Goal: Information Seeking & Learning: Learn about a topic

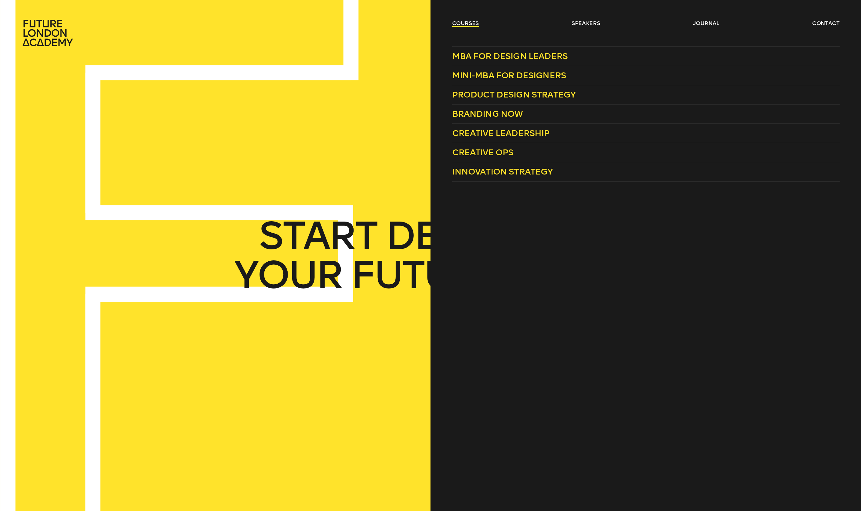
click at [457, 25] on link "courses" at bounding box center [465, 23] width 27 height 7
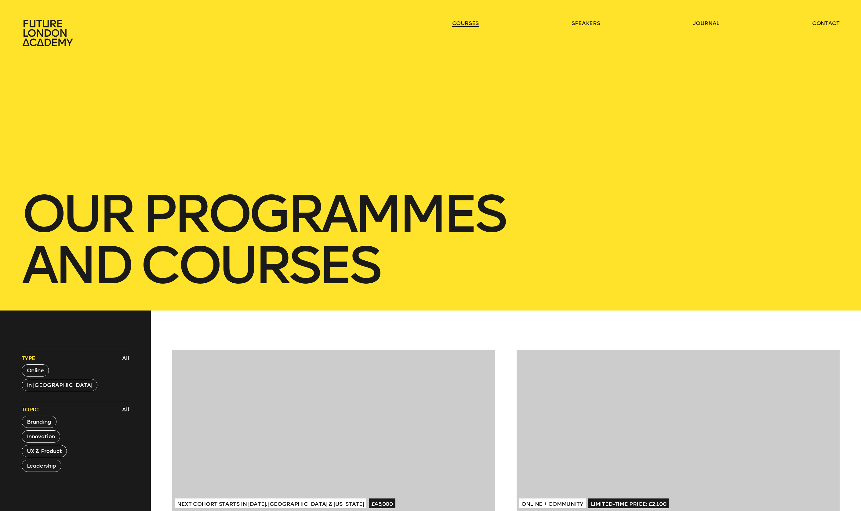
click at [457, 25] on link "courses" at bounding box center [465, 23] width 27 height 7
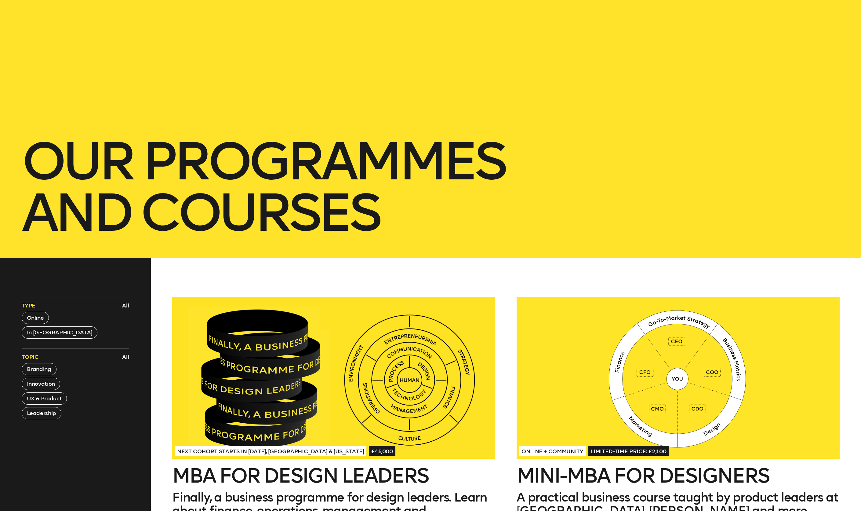
scroll to position [190, 0]
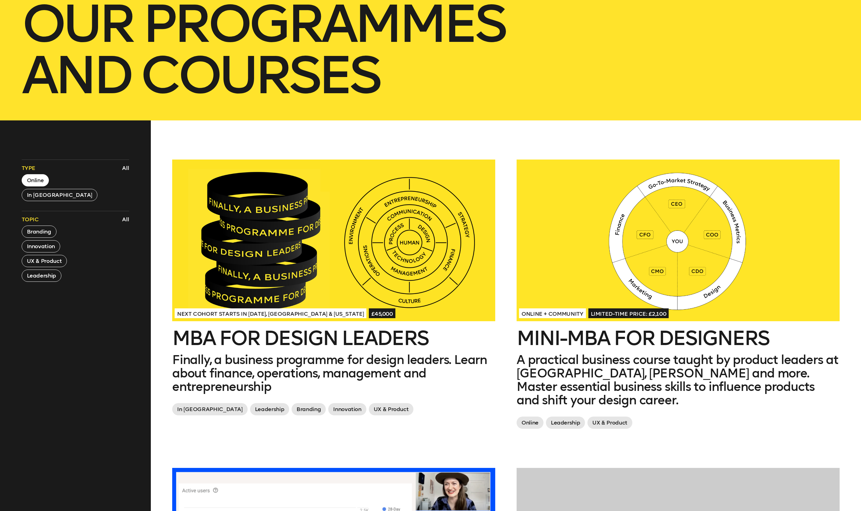
click at [34, 183] on button "Online" at bounding box center [35, 180] width 27 height 12
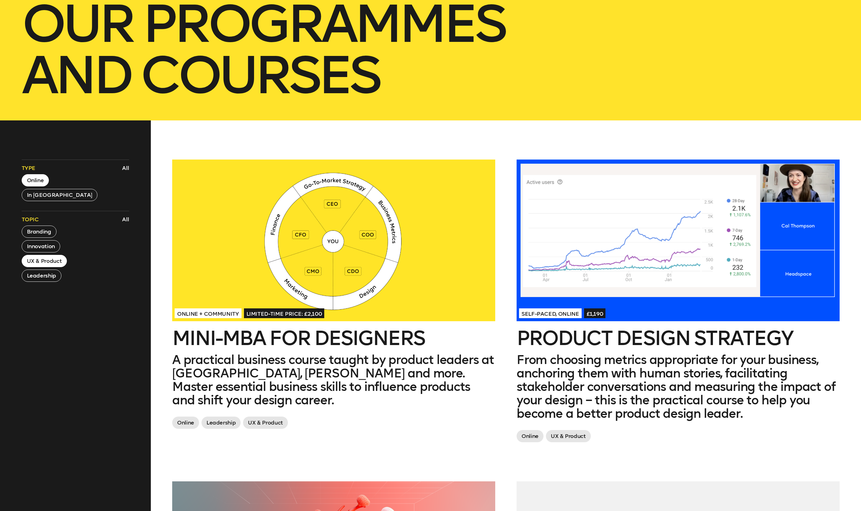
click at [50, 261] on button "UX & Product" at bounding box center [44, 261] width 45 height 12
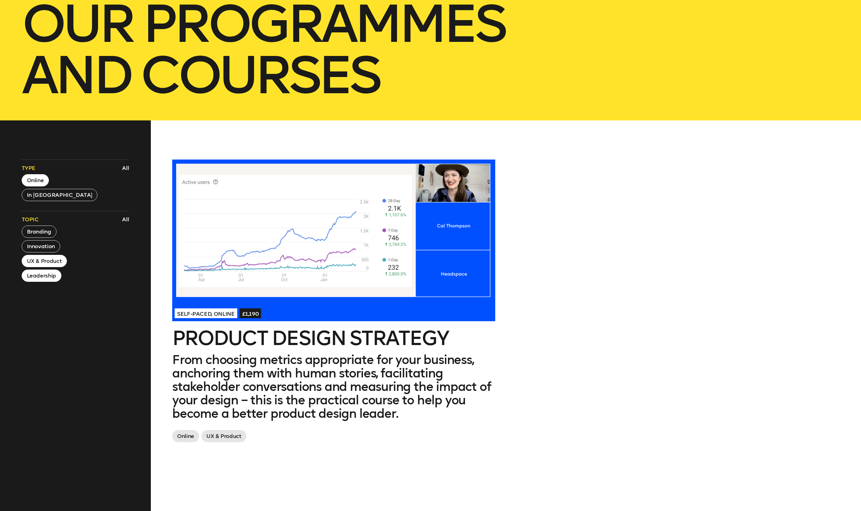
click at [41, 281] on button "Leadership" at bounding box center [42, 275] width 40 height 12
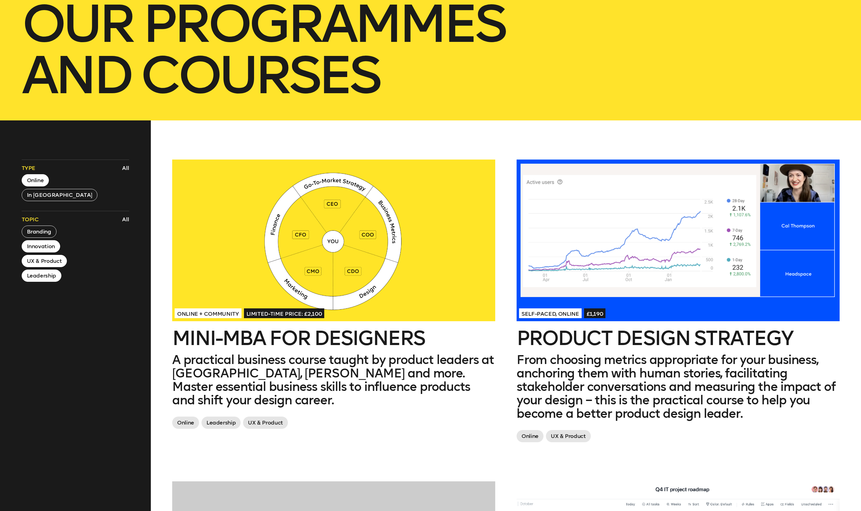
click at [50, 250] on button "Innovation" at bounding box center [41, 246] width 38 height 12
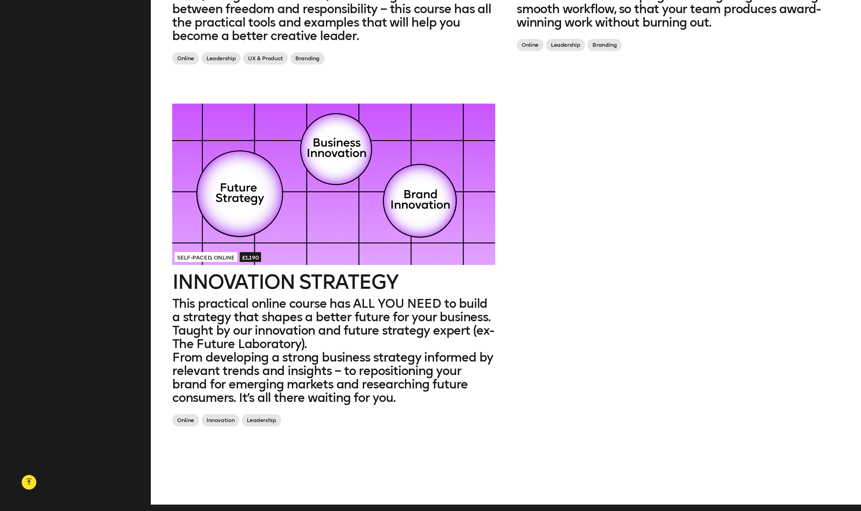
scroll to position [891, 0]
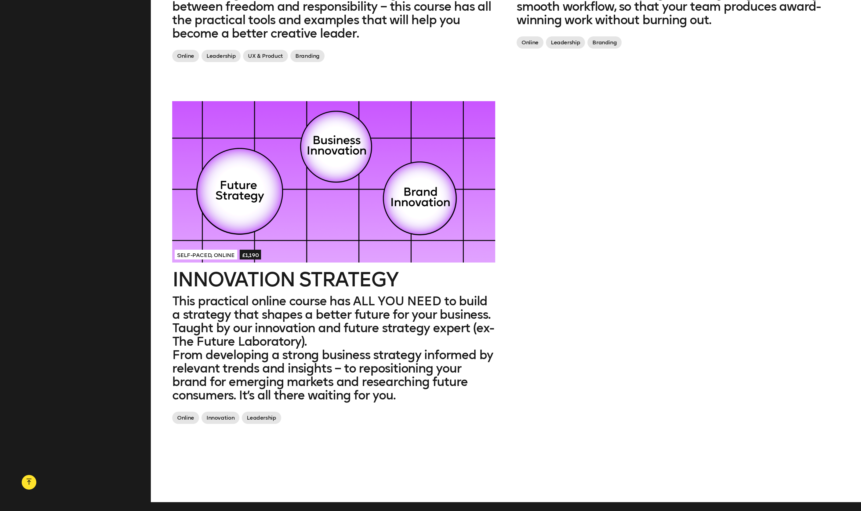
click at [289, 204] on div at bounding box center [333, 182] width 323 height 162
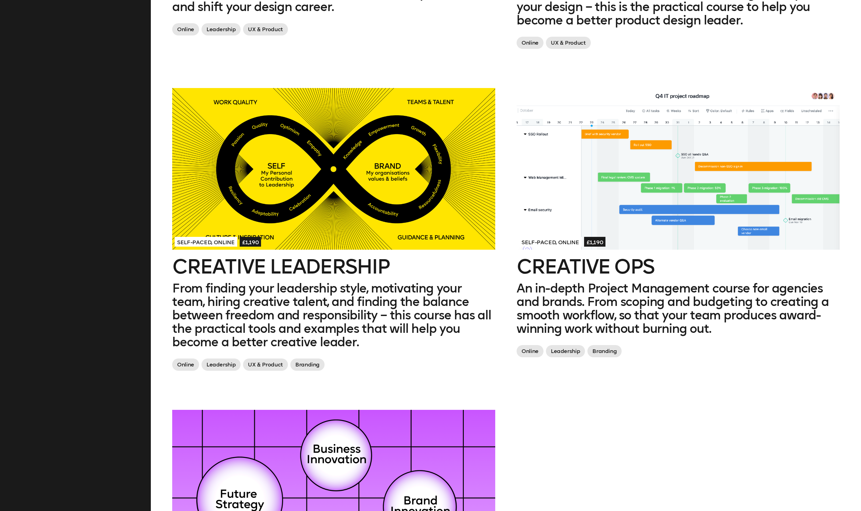
scroll to position [581, 0]
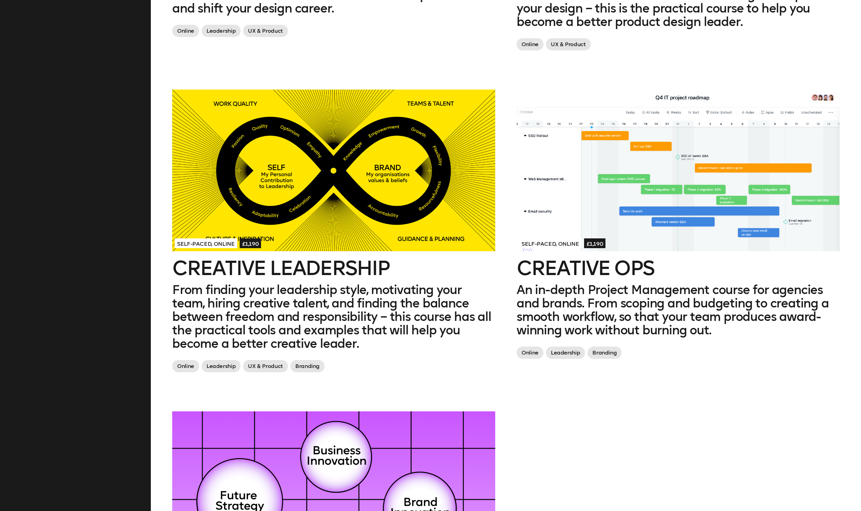
click at [358, 208] on div at bounding box center [333, 170] width 323 height 162
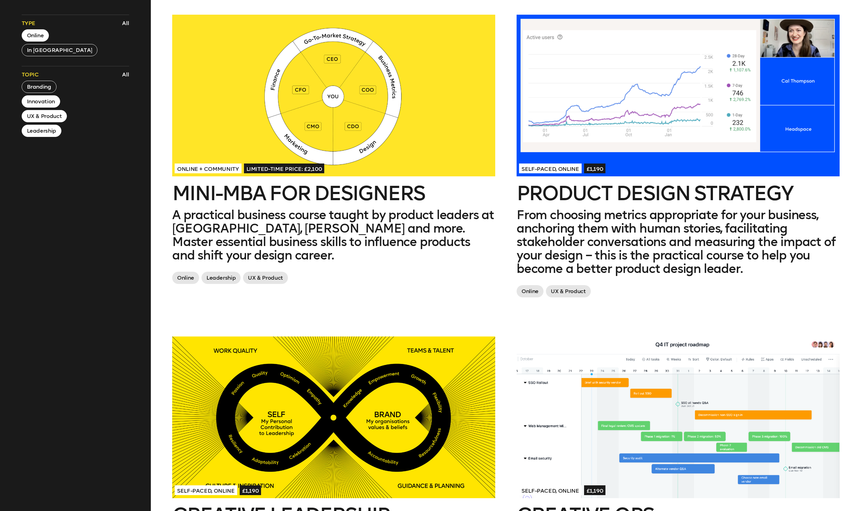
scroll to position [362, 0]
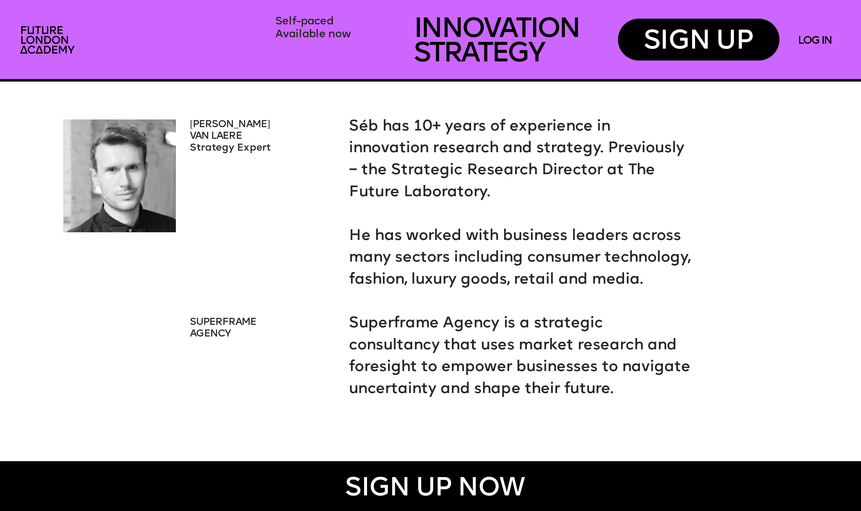
scroll to position [2706, 0]
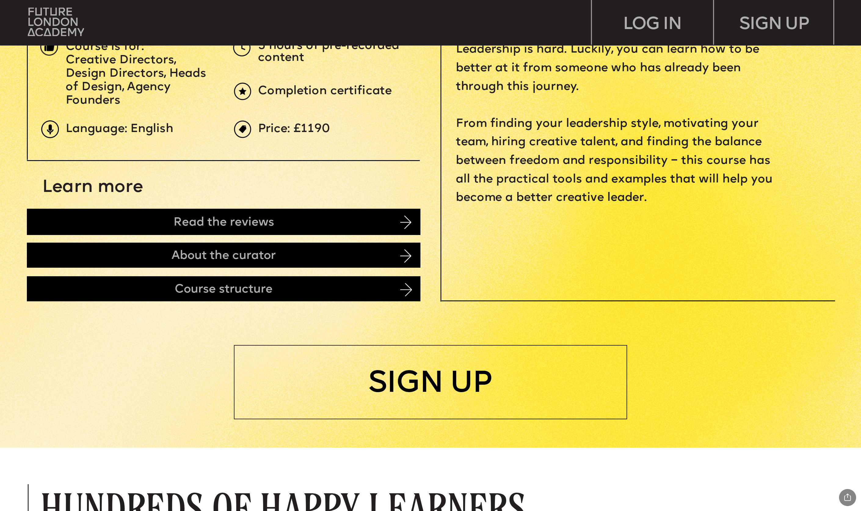
scroll to position [486, 0]
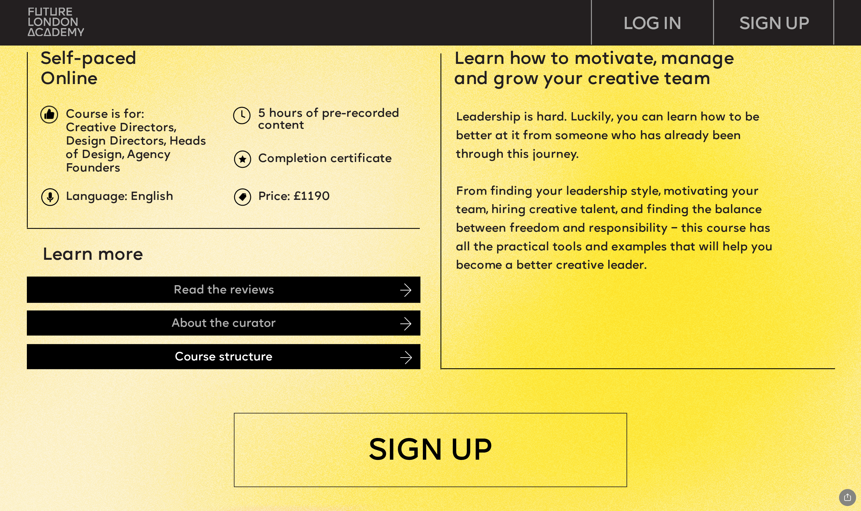
click at [220, 351] on div "Course structure" at bounding box center [224, 356] width 394 height 25
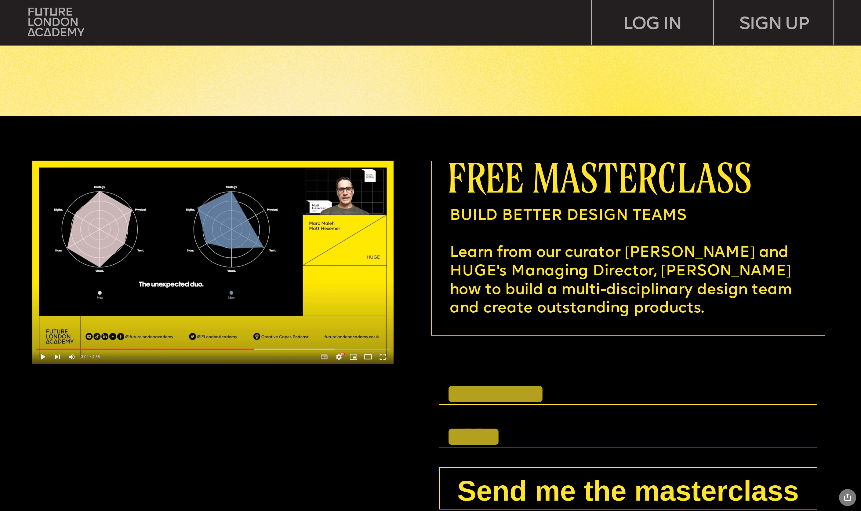
scroll to position [3251, 0]
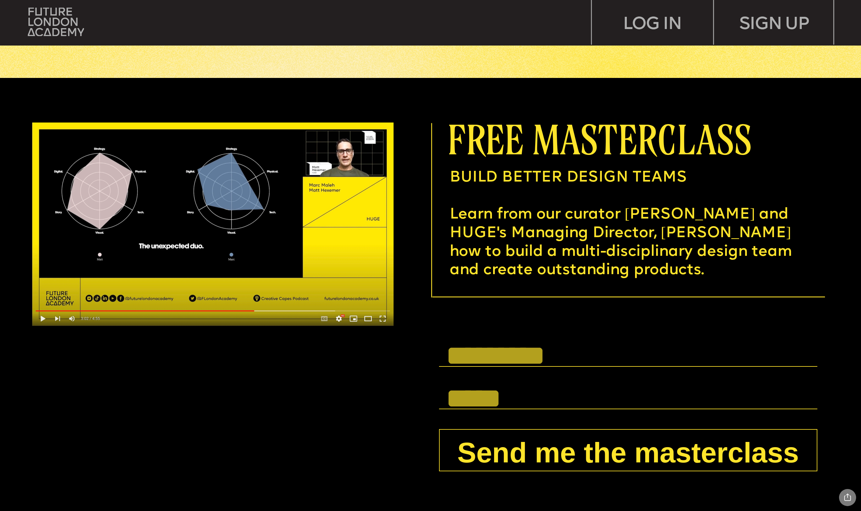
click at [481, 355] on input "text" at bounding box center [628, 355] width 378 height 21
type input "**********"
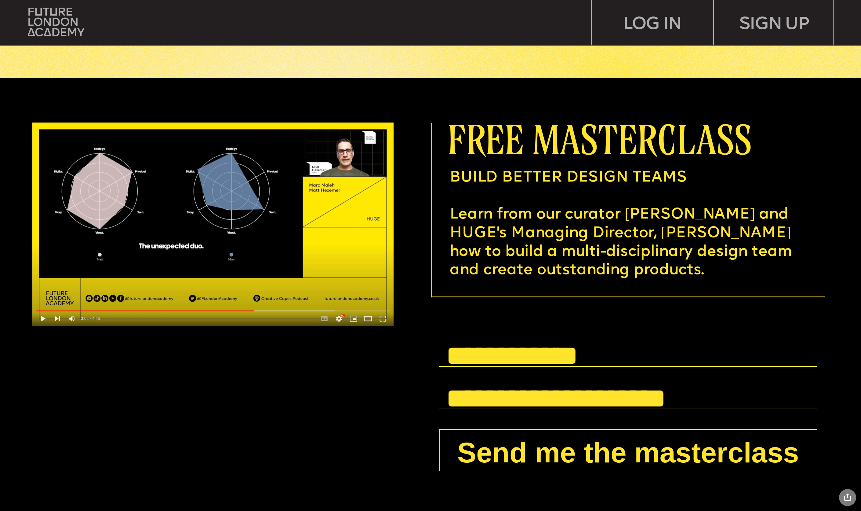
scroll to position [3298, 0]
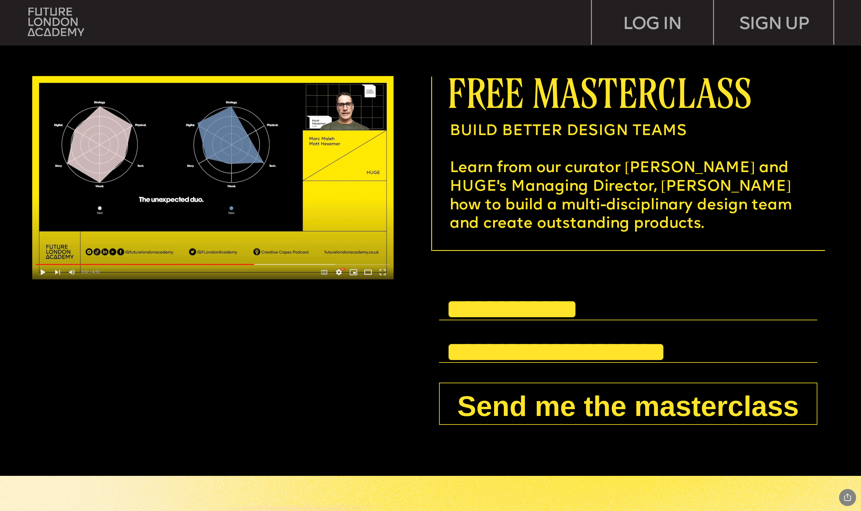
click at [517, 417] on button "Send me the masterclass" at bounding box center [628, 403] width 378 height 42
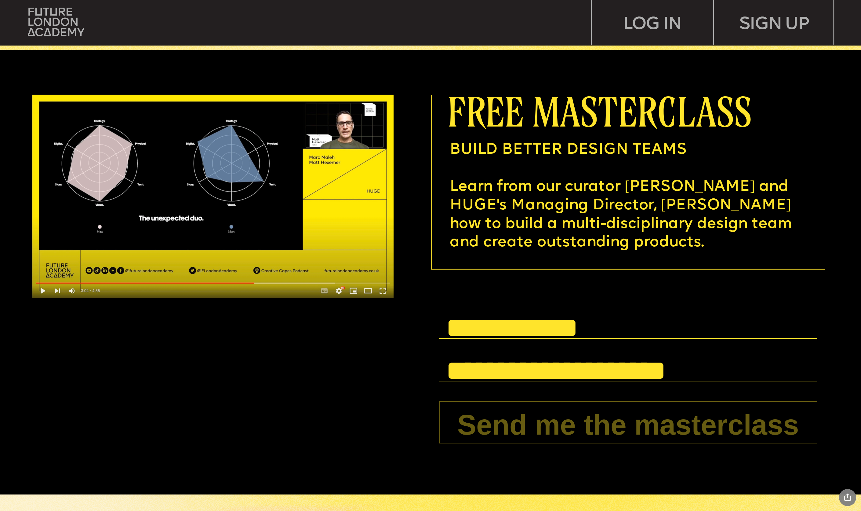
scroll to position [3303, 0]
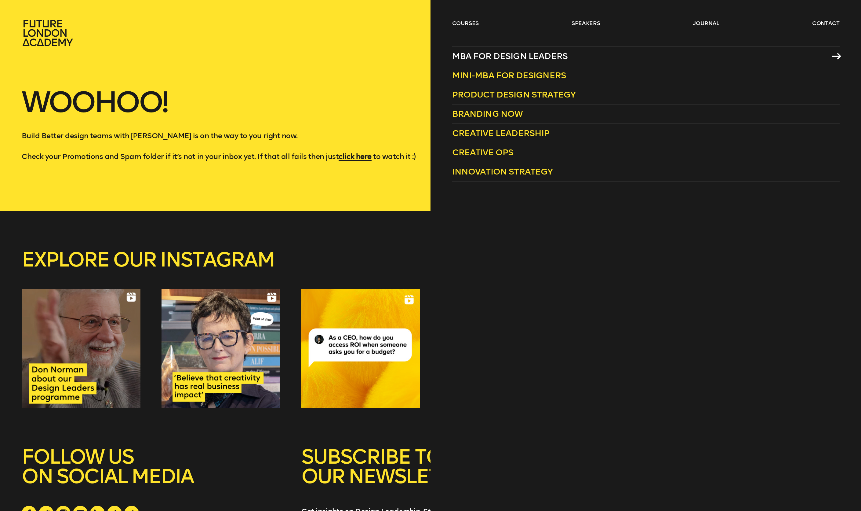
click at [526, 55] on span "MBA for Design Leaders" at bounding box center [510, 56] width 116 height 10
click at [454, 20] on link "courses" at bounding box center [465, 23] width 27 height 7
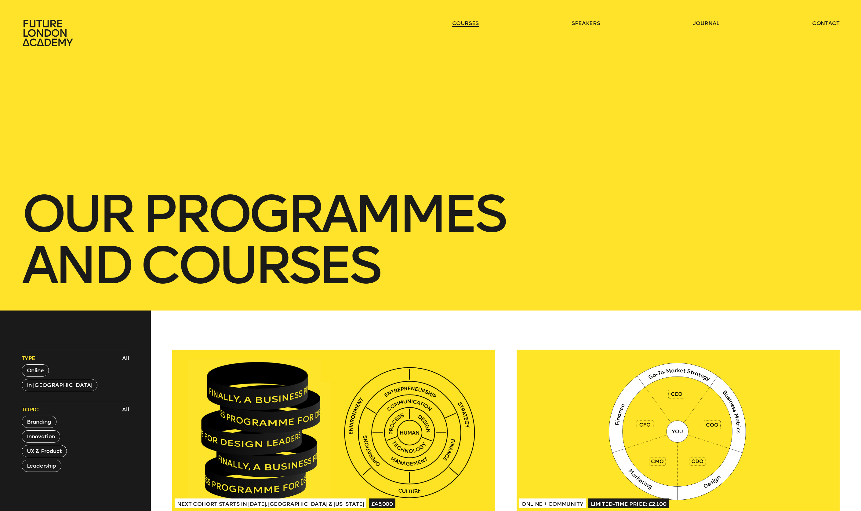
click at [454, 20] on link "courses" at bounding box center [465, 23] width 27 height 7
click at [466, 21] on link "courses" at bounding box center [465, 23] width 27 height 7
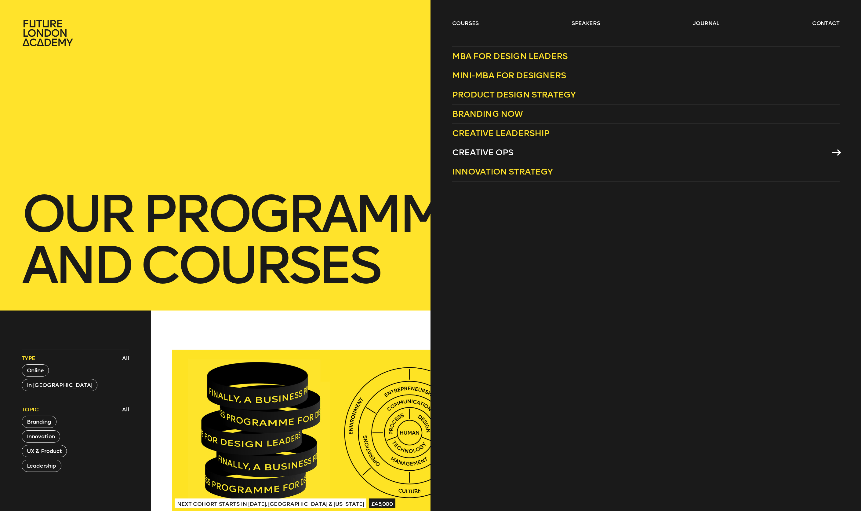
click at [503, 151] on span "Creative Ops" at bounding box center [482, 152] width 61 height 10
click at [522, 132] on span "Creative Leadership" at bounding box center [500, 133] width 97 height 10
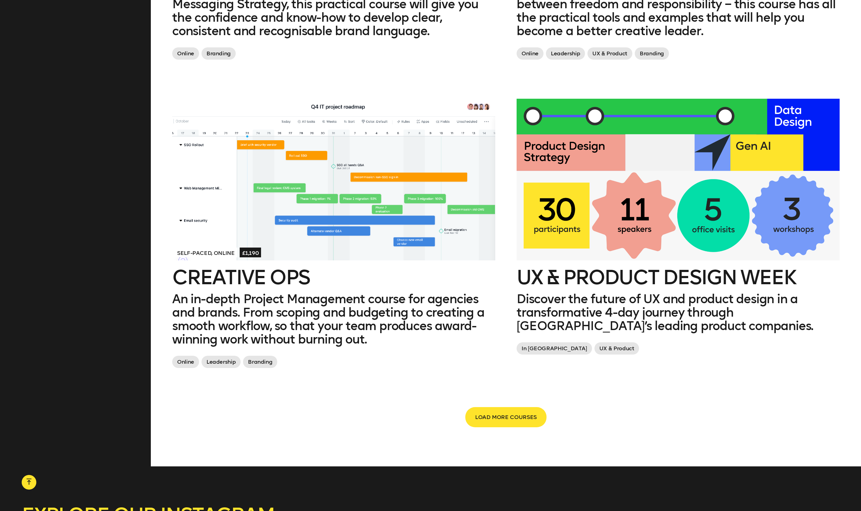
scroll to position [1193, 0]
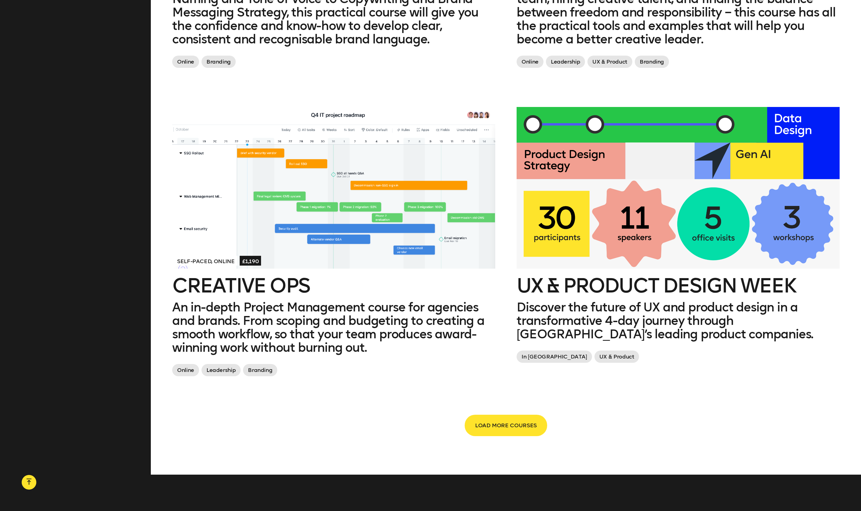
click at [486, 419] on span "LOAD MORE COURSES" at bounding box center [506, 425] width 62 height 12
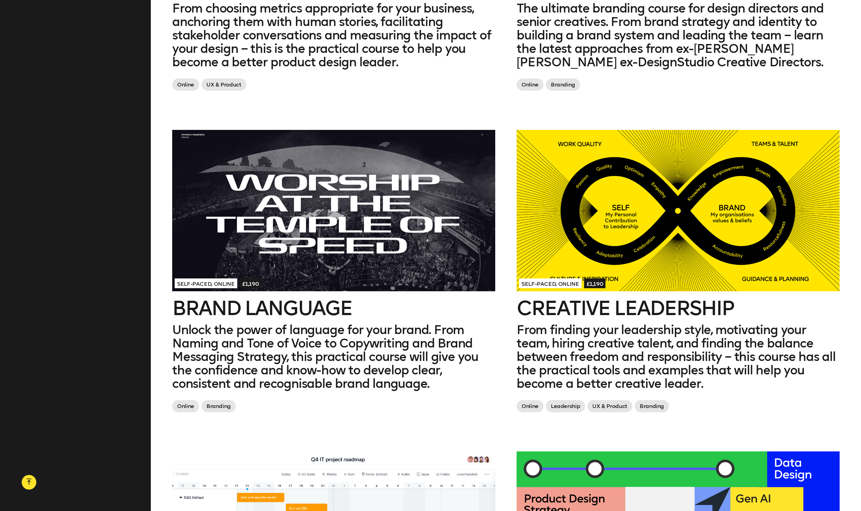
scroll to position [862, 0]
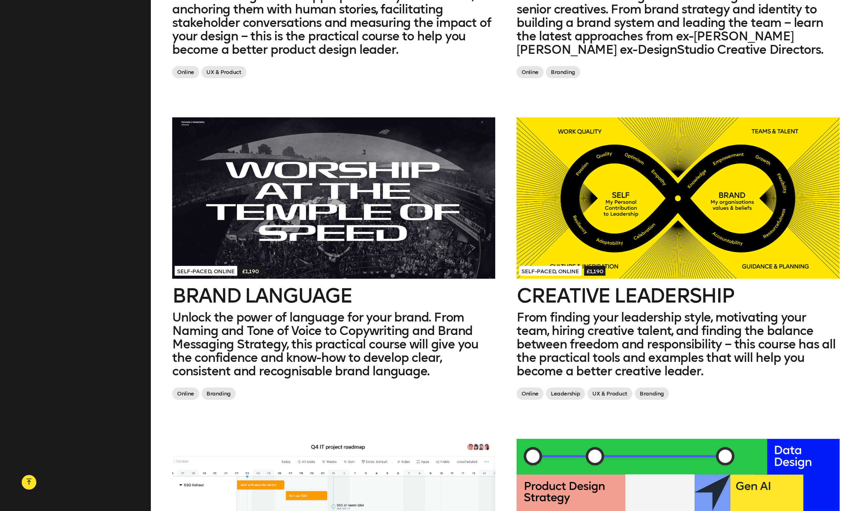
click at [632, 226] on div at bounding box center [678, 198] width 323 height 162
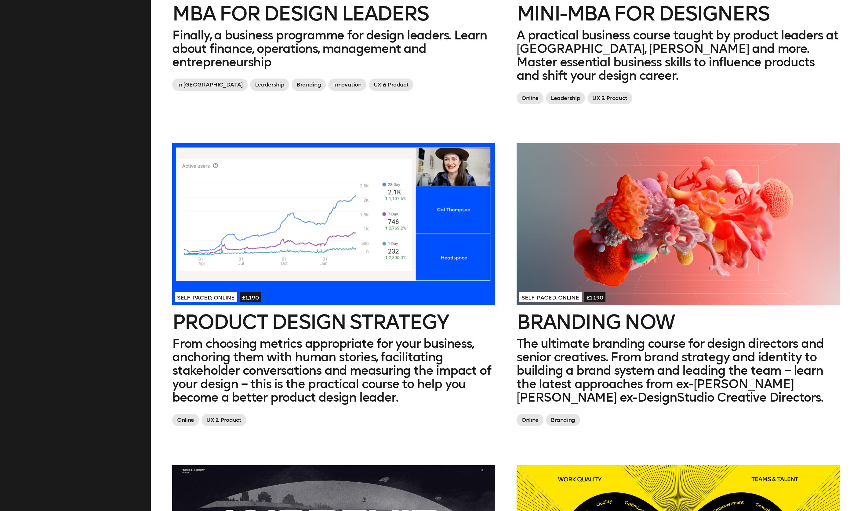
scroll to position [570, 0]
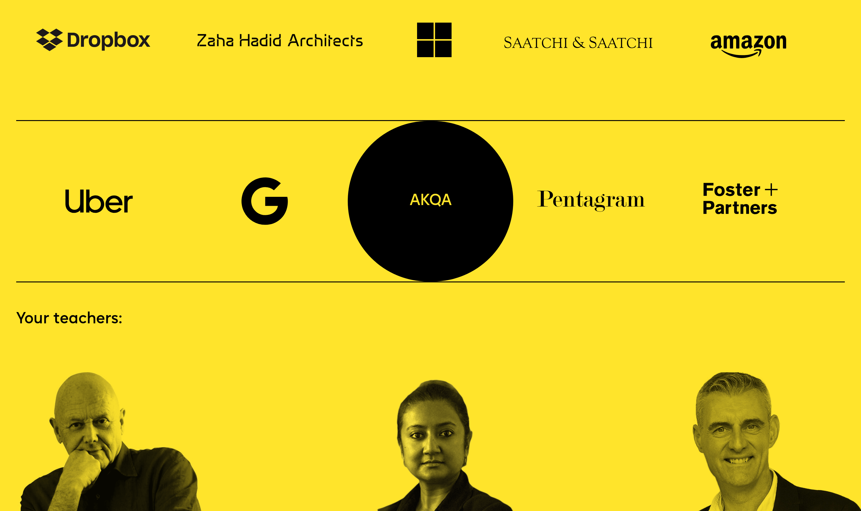
scroll to position [994, 0]
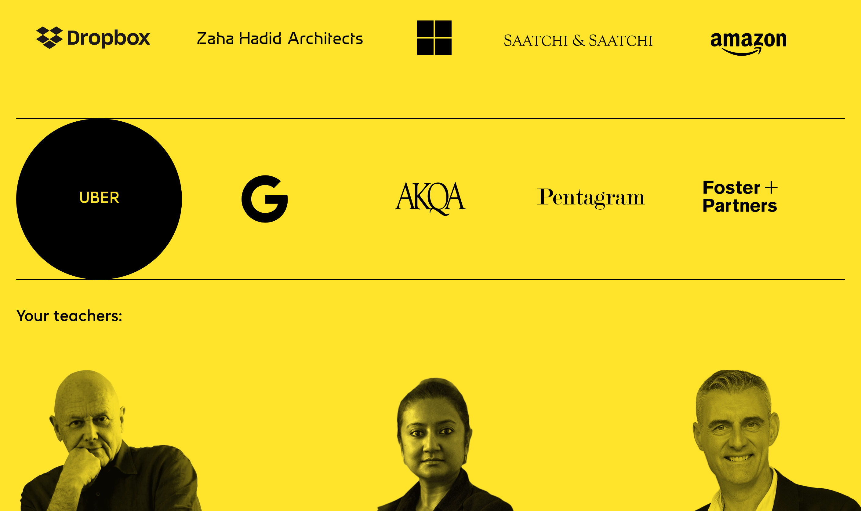
click at [102, 185] on p "uber" at bounding box center [99, 199] width 166 height 160
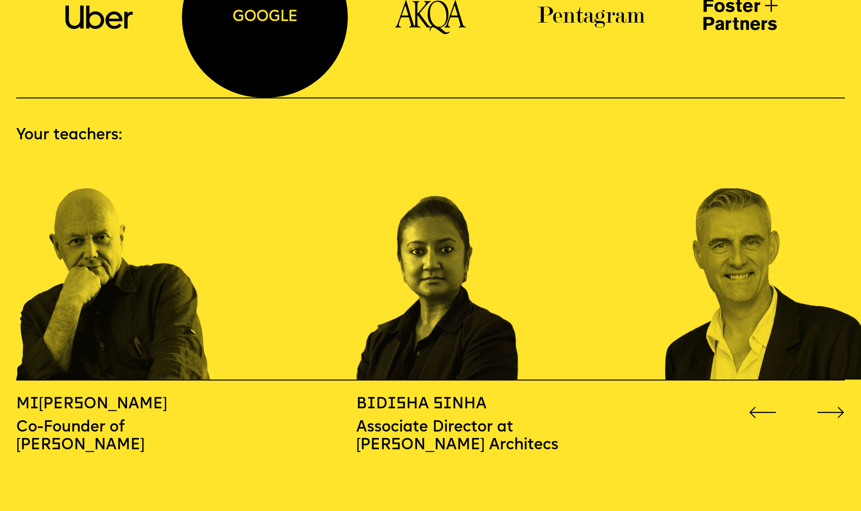
scroll to position [1270, 0]
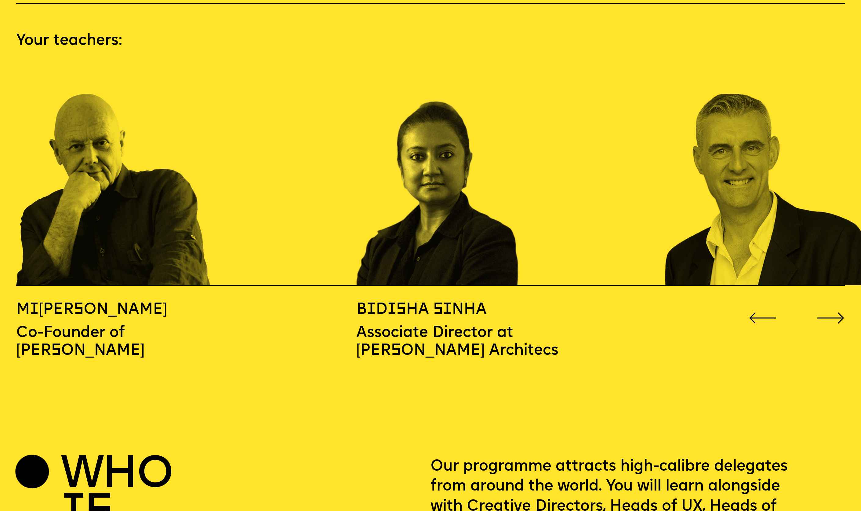
click at [830, 312] on icon "Go to next slide" at bounding box center [831, 317] width 26 height 11
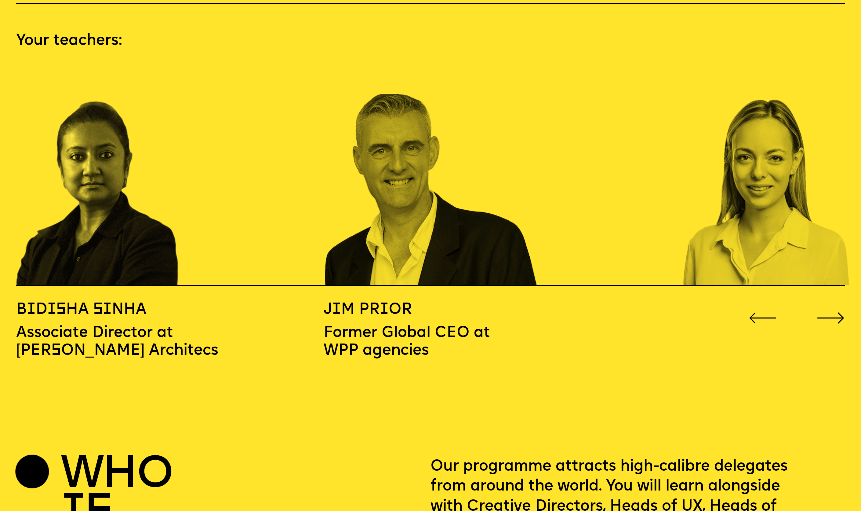
click at [830, 312] on icon "Go to next slide" at bounding box center [831, 317] width 26 height 11
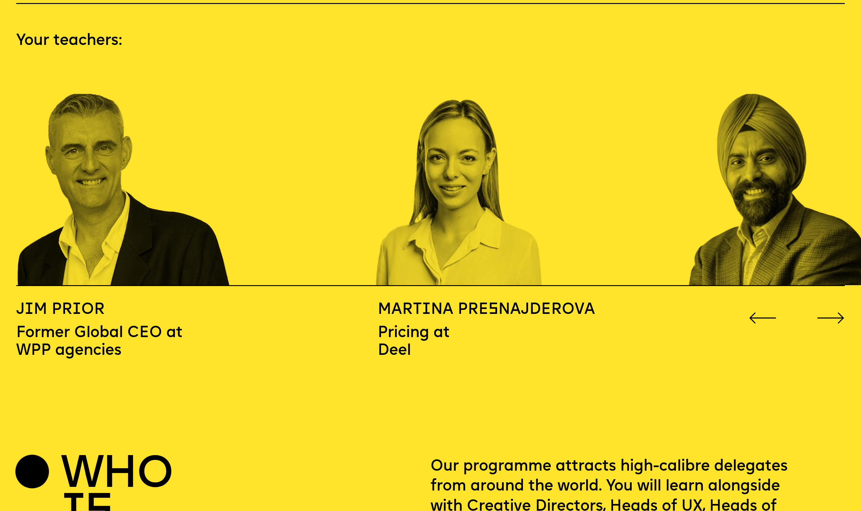
click at [830, 312] on icon "Go to next slide" at bounding box center [831, 317] width 26 height 11
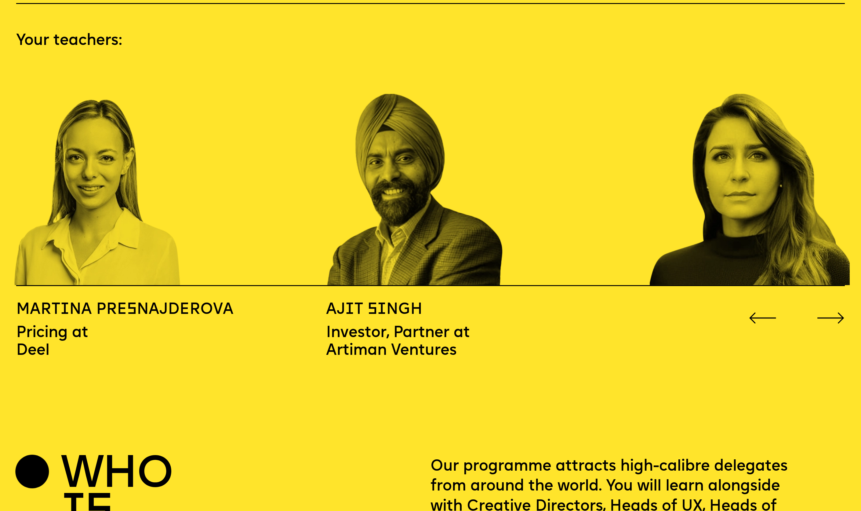
click at [830, 312] on icon "Go to next slide" at bounding box center [831, 317] width 26 height 11
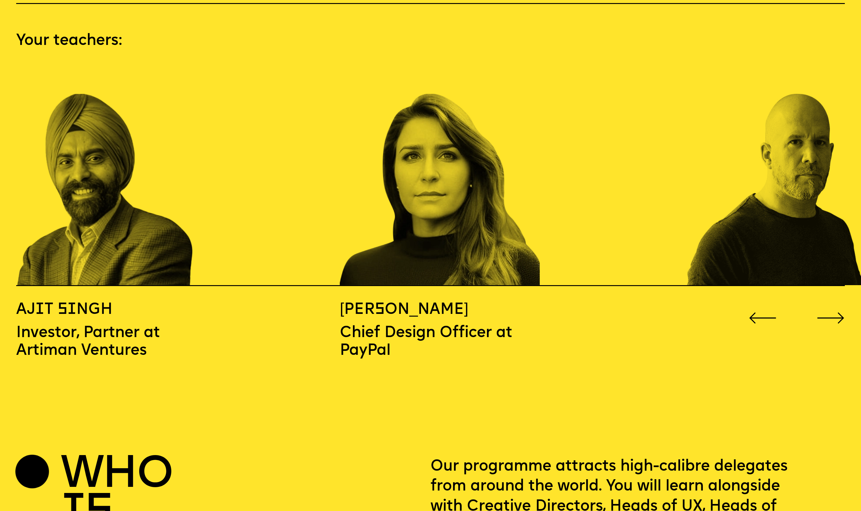
click at [830, 312] on icon "Go to next slide" at bounding box center [831, 317] width 26 height 11
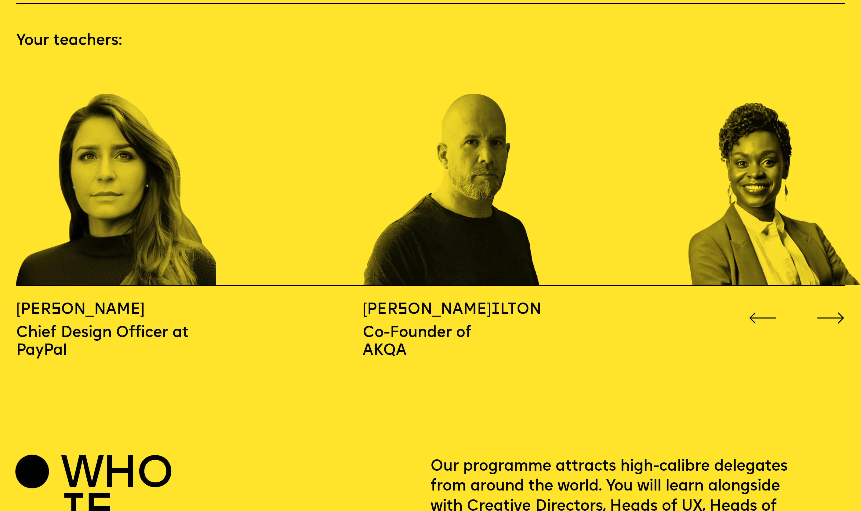
click at [830, 312] on icon "Go to next slide" at bounding box center [831, 317] width 26 height 11
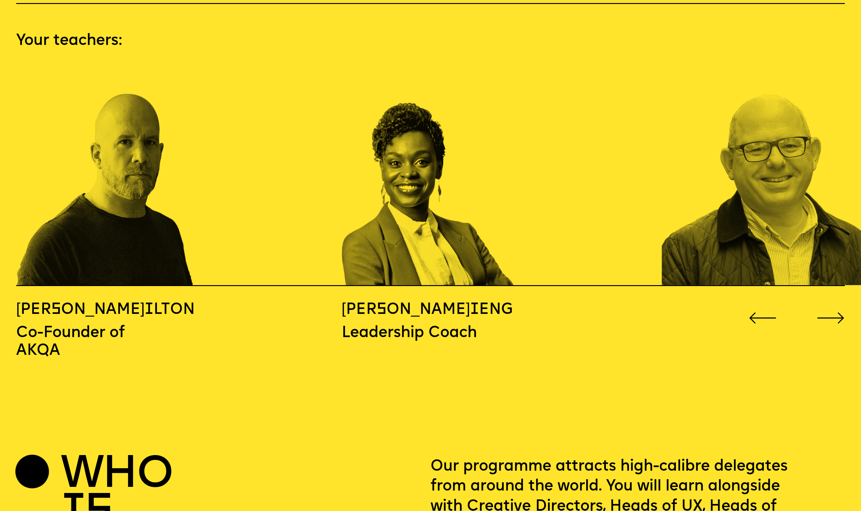
click at [830, 312] on icon "Go to next slide" at bounding box center [831, 317] width 26 height 11
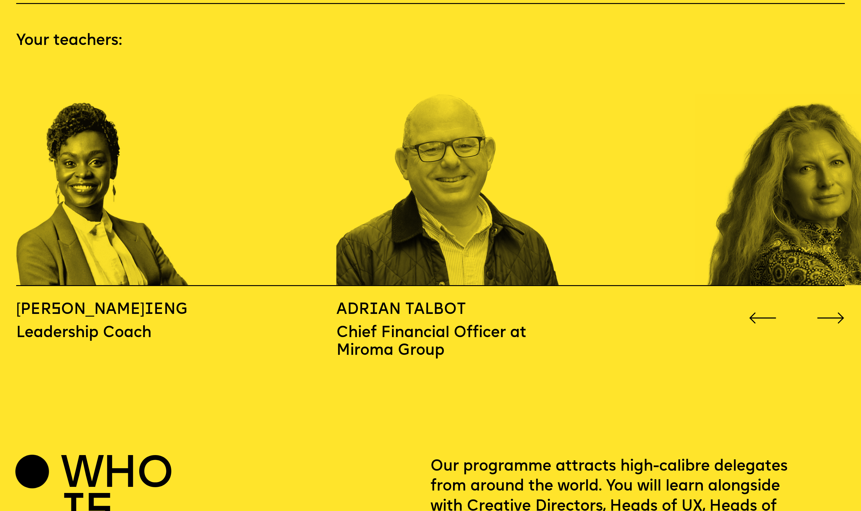
click at [830, 312] on icon "Go to next slide" at bounding box center [831, 317] width 26 height 11
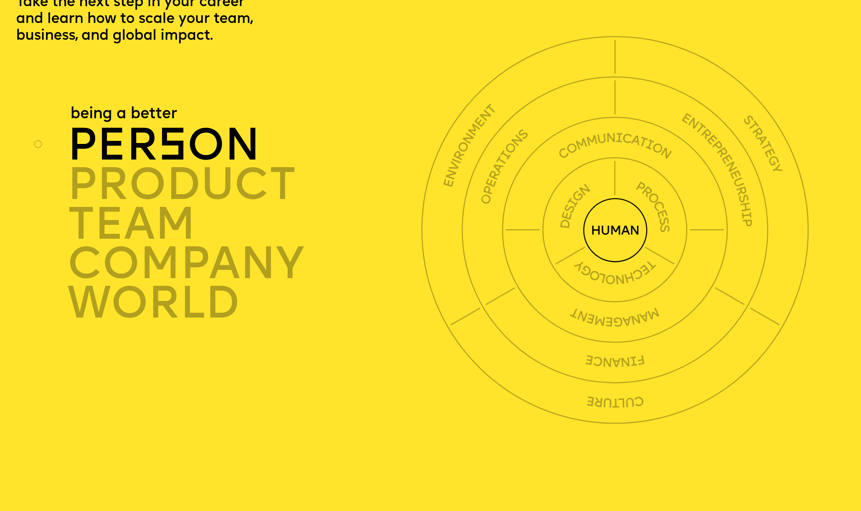
scroll to position [2532, 0]
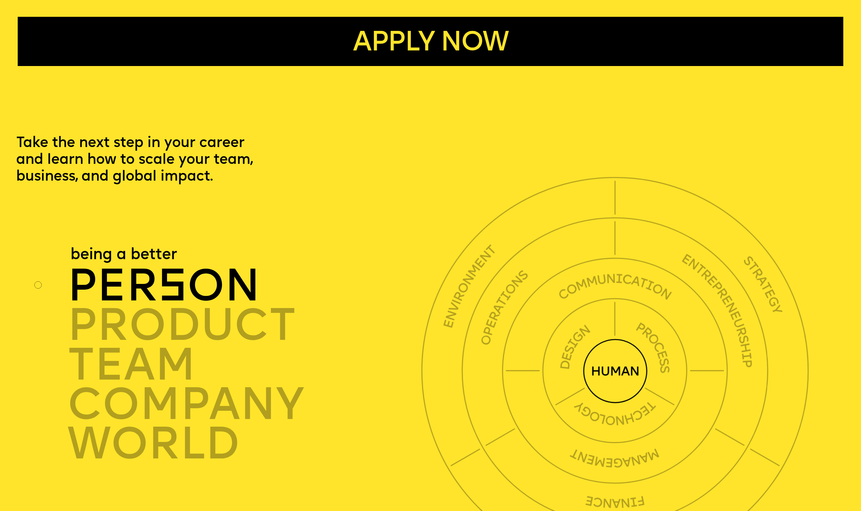
click at [597, 359] on circle at bounding box center [616, 371] width 63 height 63
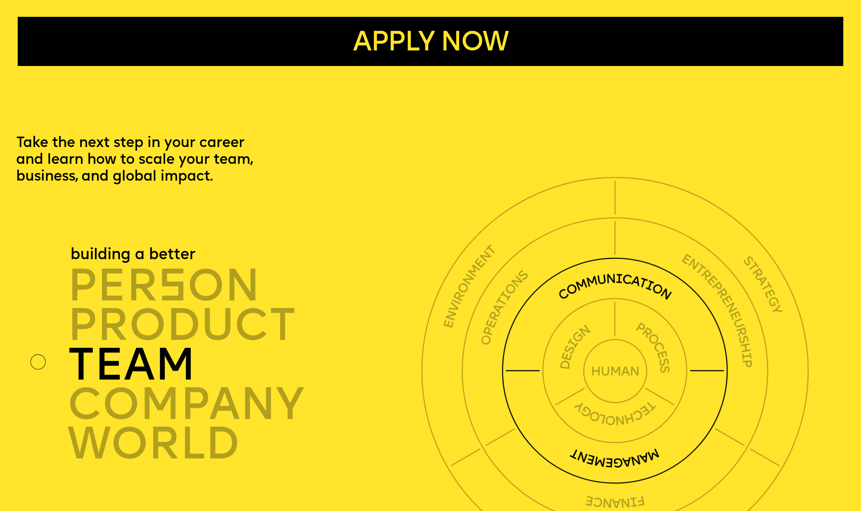
click at [532, 291] on circle at bounding box center [616, 371] width 224 height 224
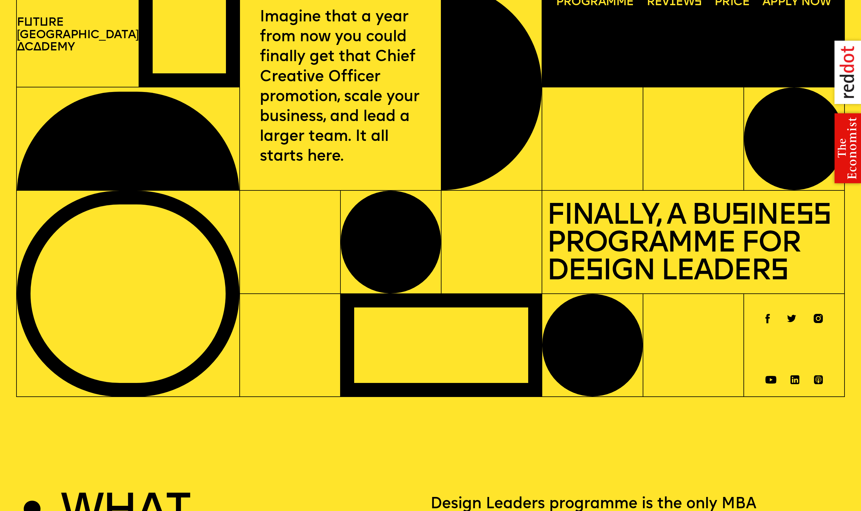
scroll to position [0, 0]
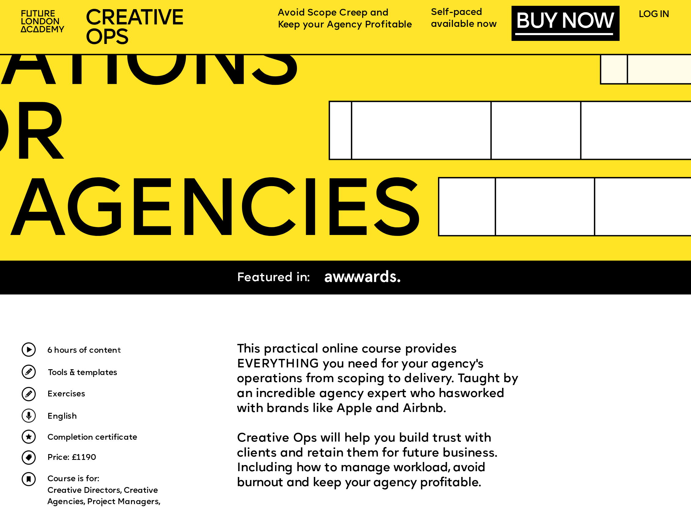
scroll to position [60, 0]
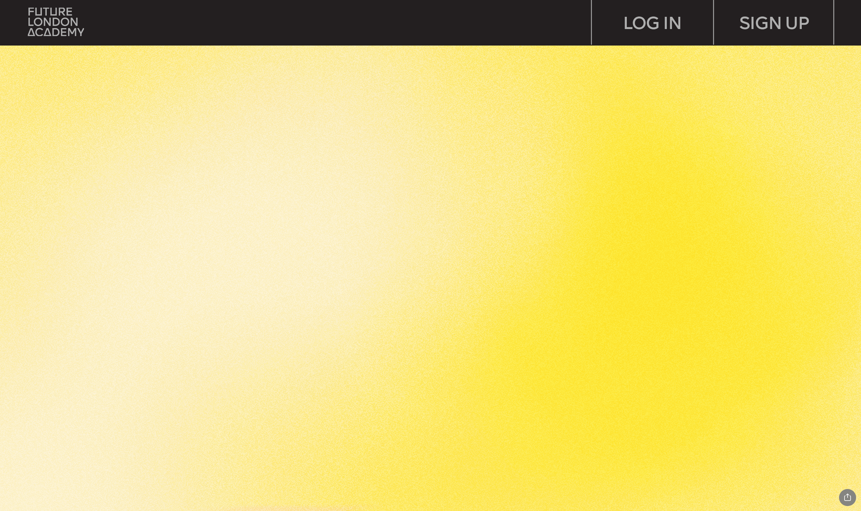
scroll to position [1661, 0]
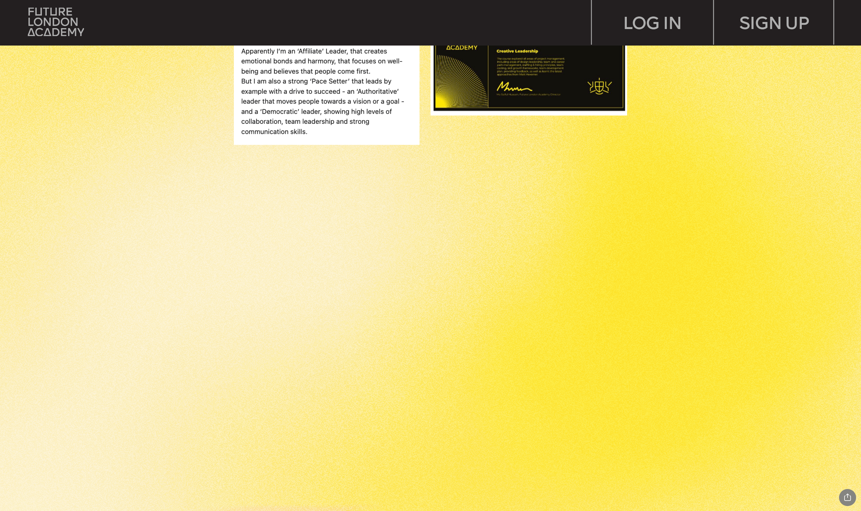
scroll to position [1349, 0]
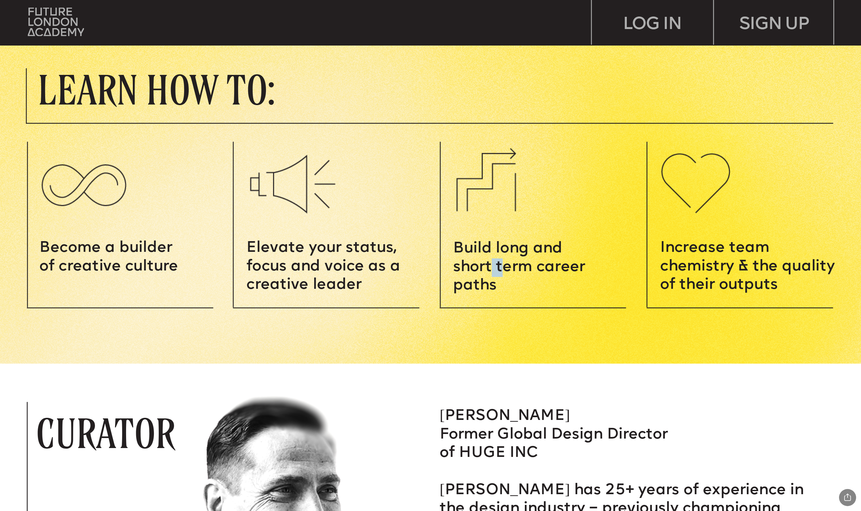
drag, startPoint x: 504, startPoint y: 267, endPoint x: 484, endPoint y: 269, distance: 20.8
click at [487, 269] on span "Build long and short term career paths" at bounding box center [521, 268] width 136 height 52
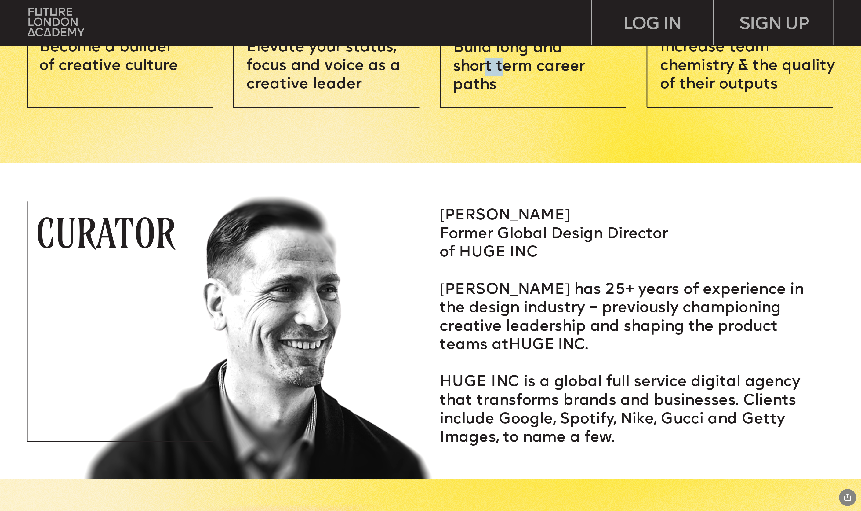
click at [418, 289] on img at bounding box center [394, 320] width 1135 height 315
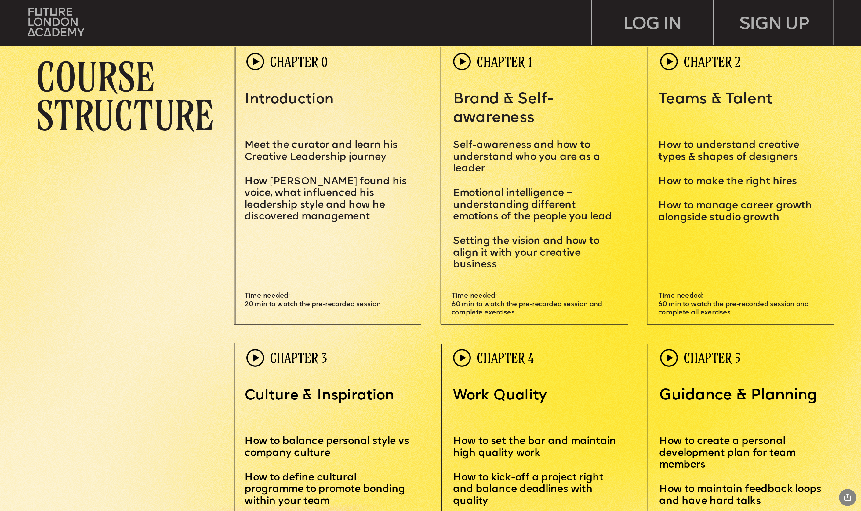
scroll to position [2479, 0]
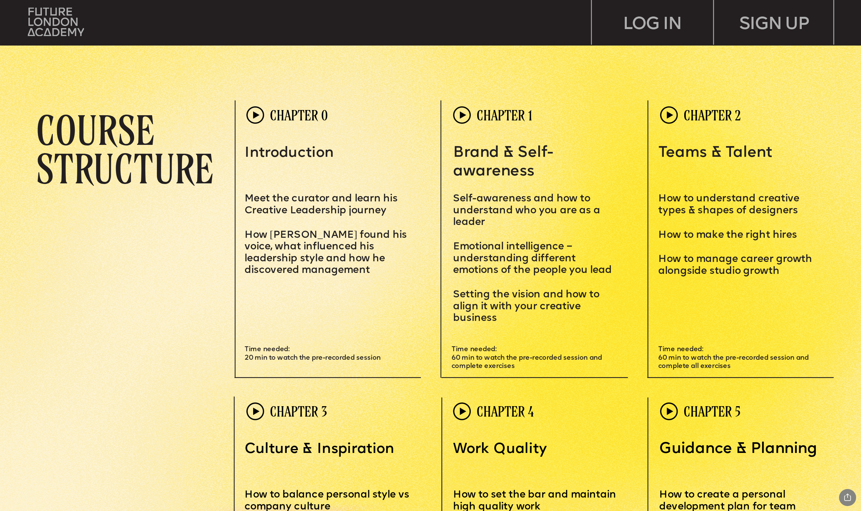
click at [254, 117] on img at bounding box center [255, 115] width 18 height 18
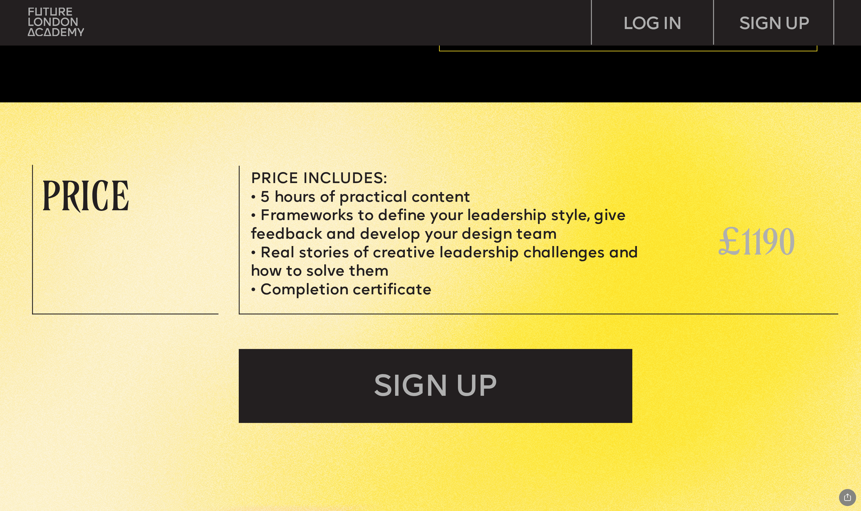
scroll to position [3678, 0]
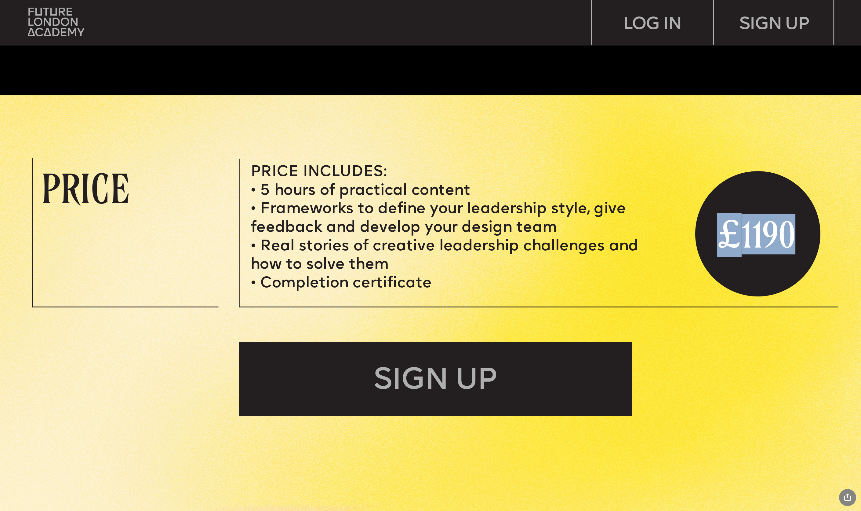
drag, startPoint x: 798, startPoint y: 238, endPoint x: 717, endPoint y: 233, distance: 81.4
click at [717, 233] on p "£ 1190" at bounding box center [760, 234] width 87 height 39
copy link "£ 1190"
